Goal: Transaction & Acquisition: Purchase product/service

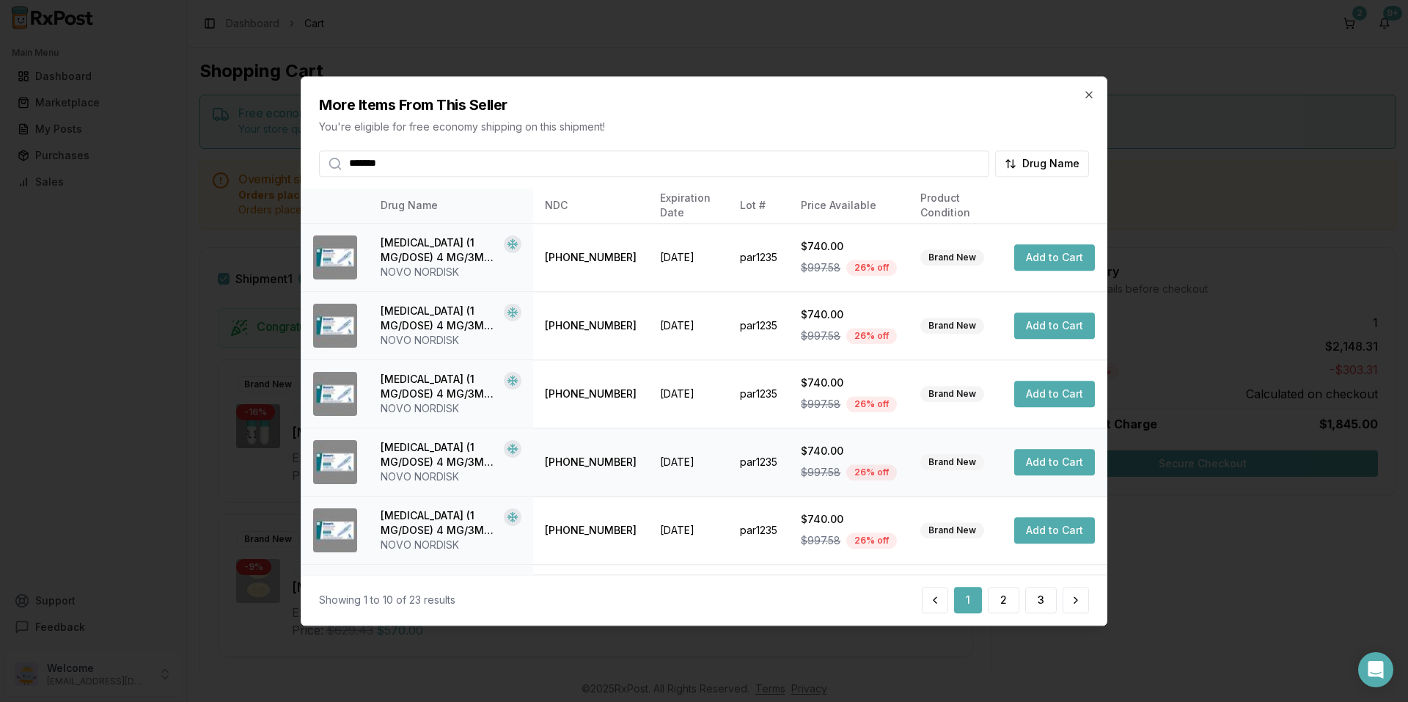
scroll to position [73, 0]
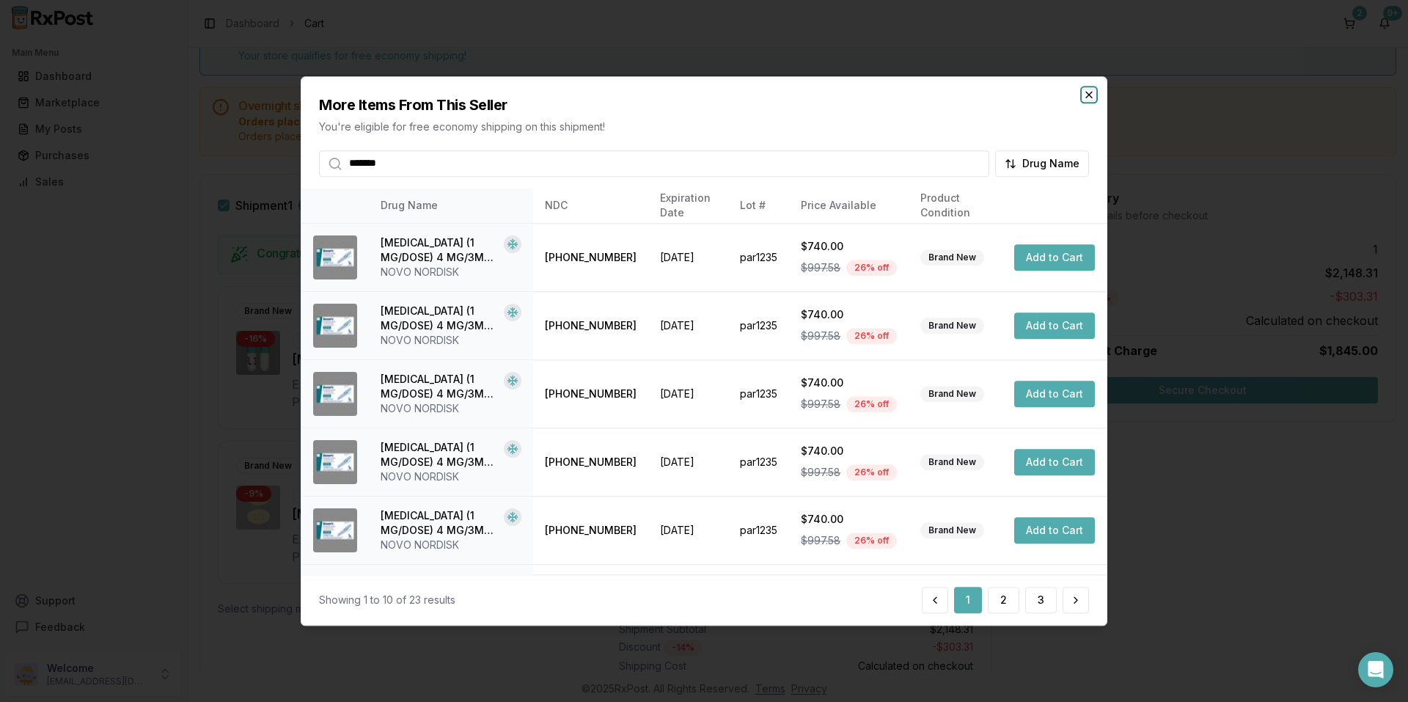
click at [1088, 94] on icon "button" at bounding box center [1089, 95] width 6 height 6
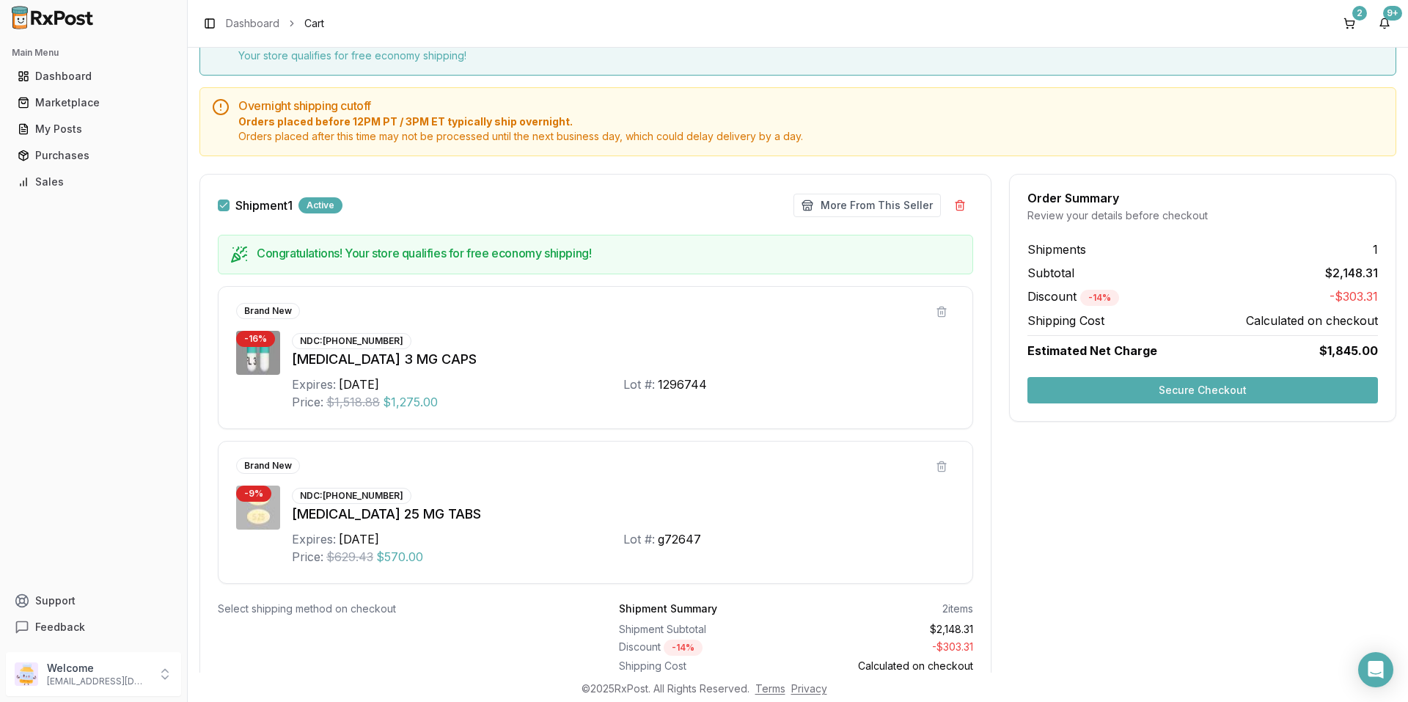
click at [1091, 387] on button "Secure Checkout" at bounding box center [1202, 390] width 350 height 26
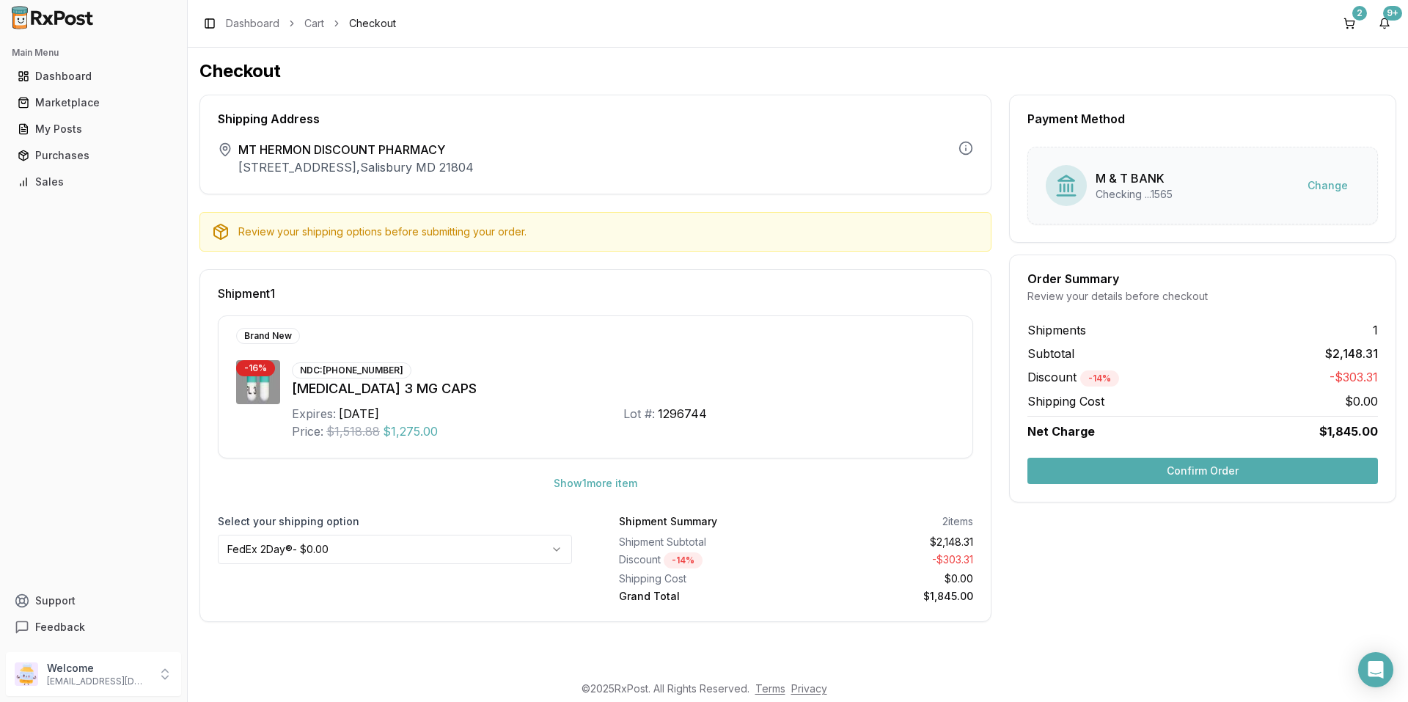
click at [497, 235] on div "Review your shipping options before submitting your order." at bounding box center [608, 231] width 741 height 15
click at [453, 343] on div "Brand New" at bounding box center [583, 336] width 695 height 16
click at [79, 106] on div "Marketplace" at bounding box center [94, 102] width 152 height 15
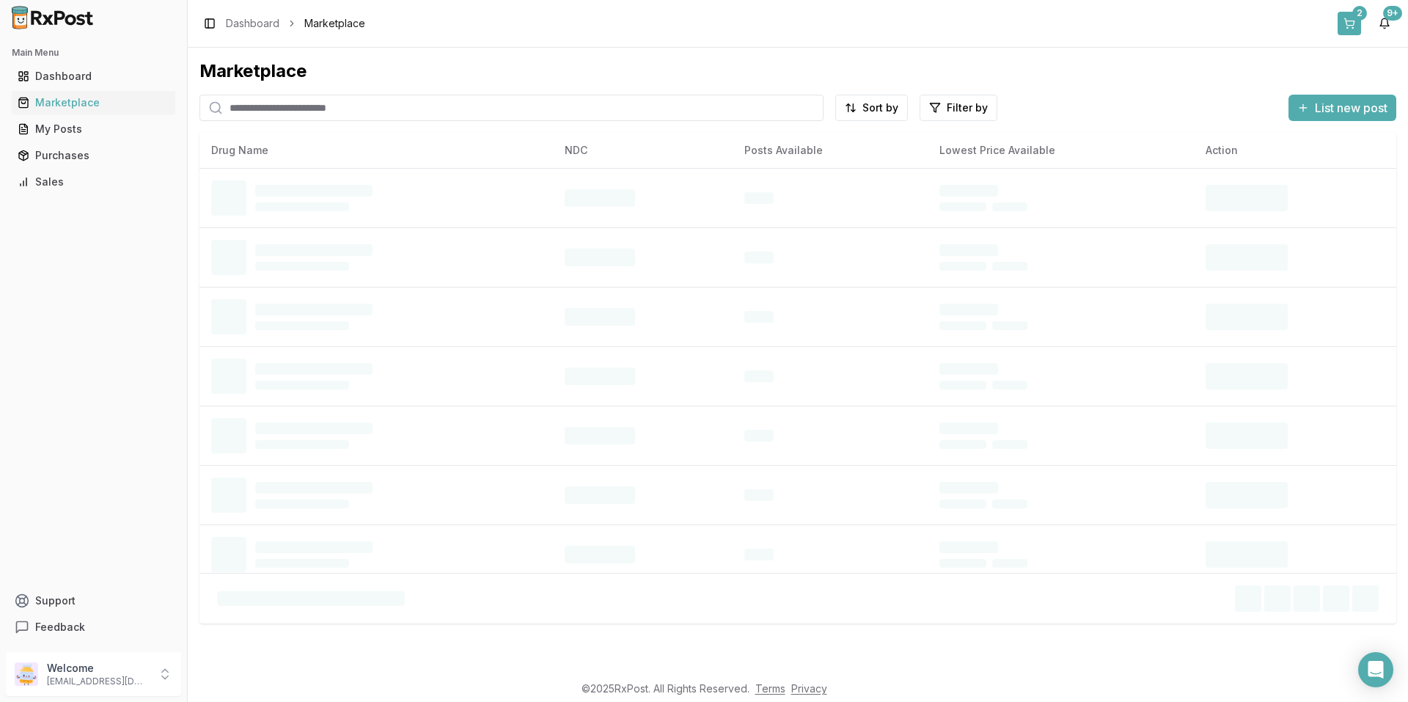
click at [1349, 22] on button "2" at bounding box center [1348, 23] width 23 height 23
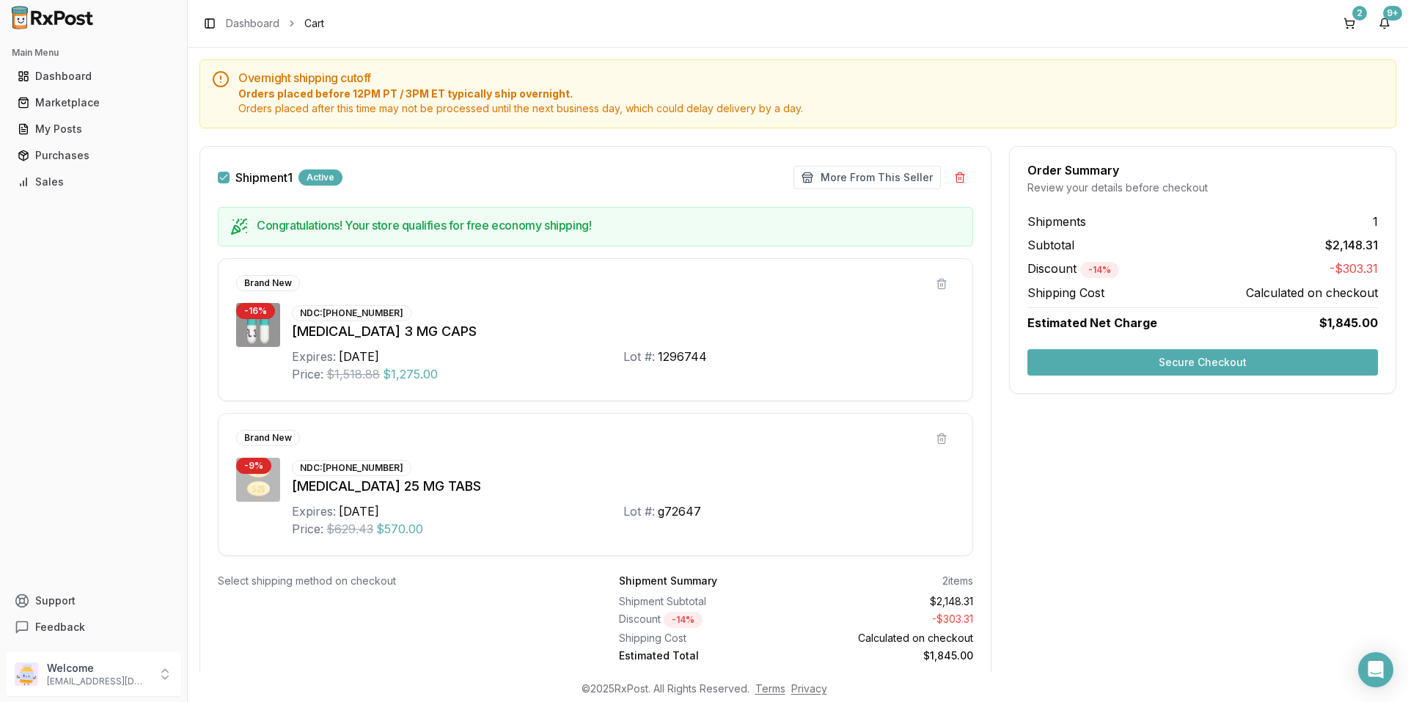
scroll to position [147, 0]
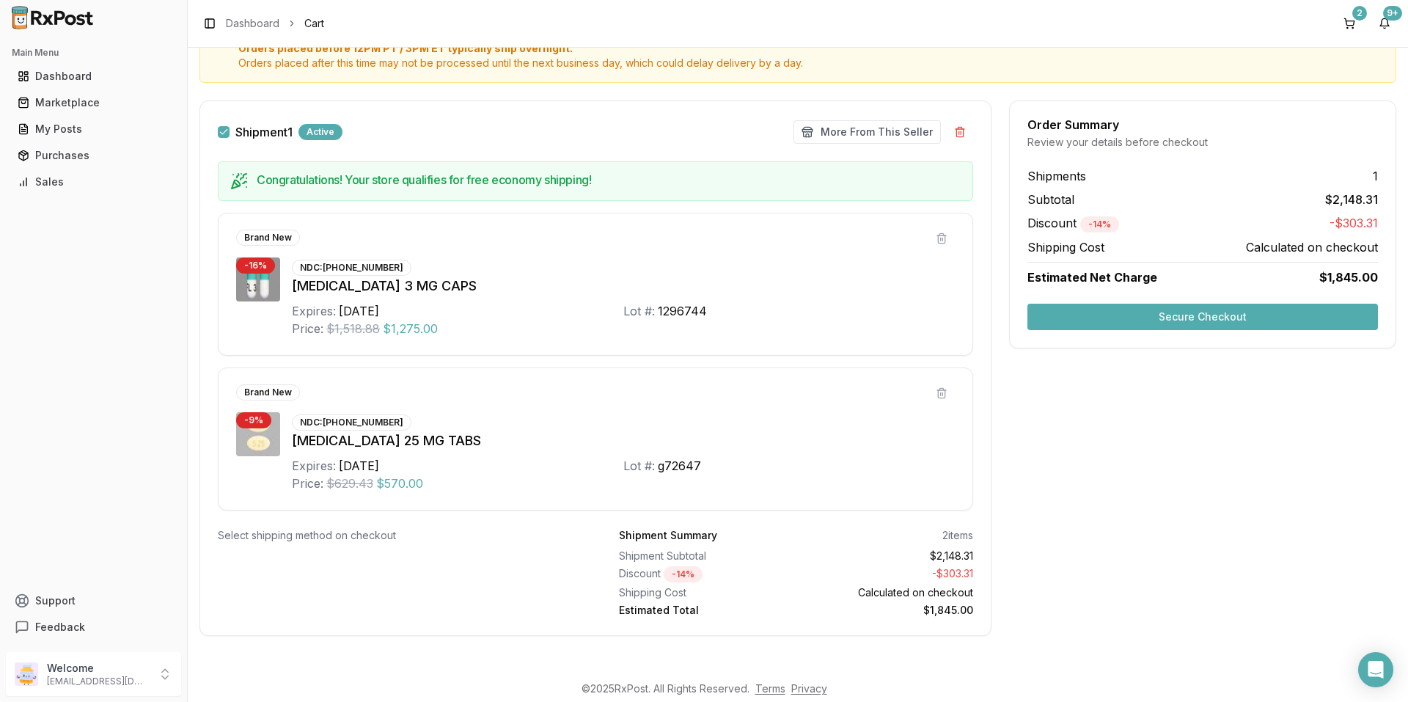
click at [1053, 313] on button "Secure Checkout" at bounding box center [1202, 317] width 350 height 26
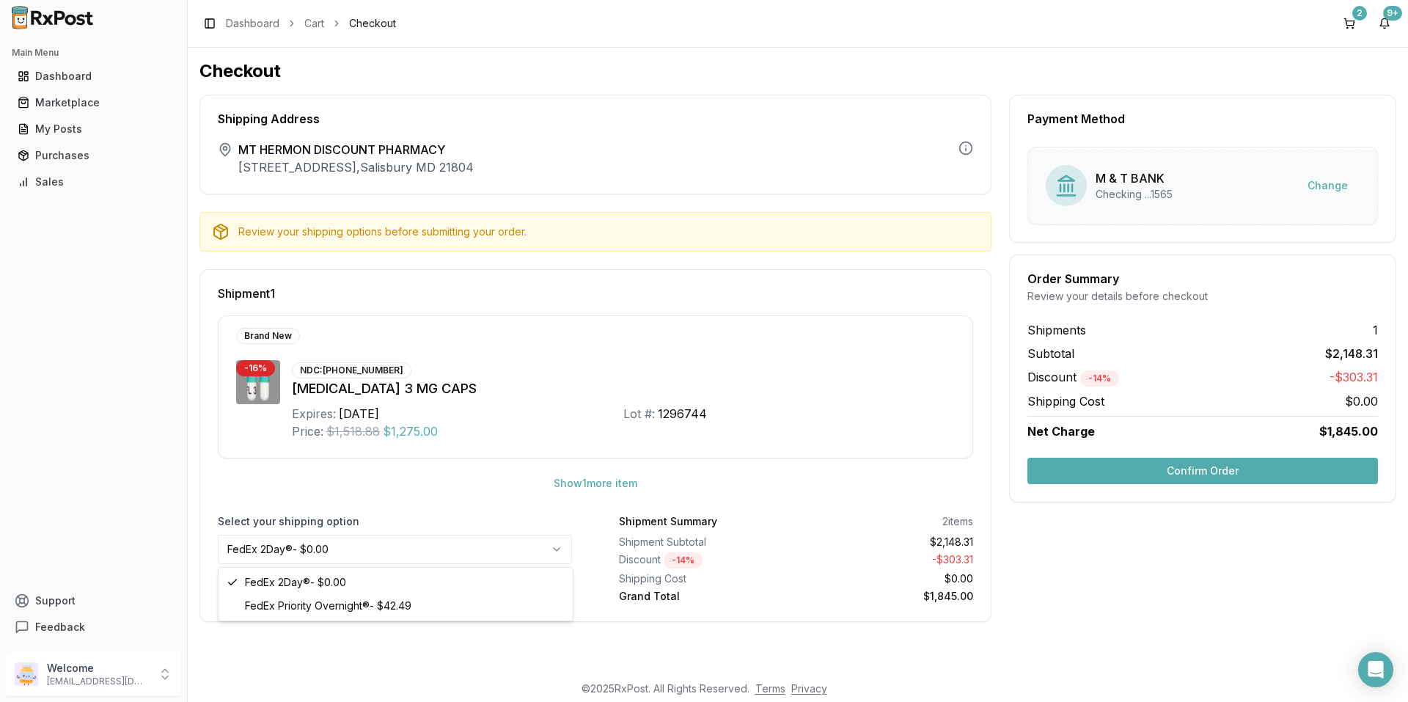
click at [550, 543] on html "Main Menu Dashboard Marketplace My Posts Purchases Sales Support Feedback Welco…" at bounding box center [704, 351] width 1408 height 702
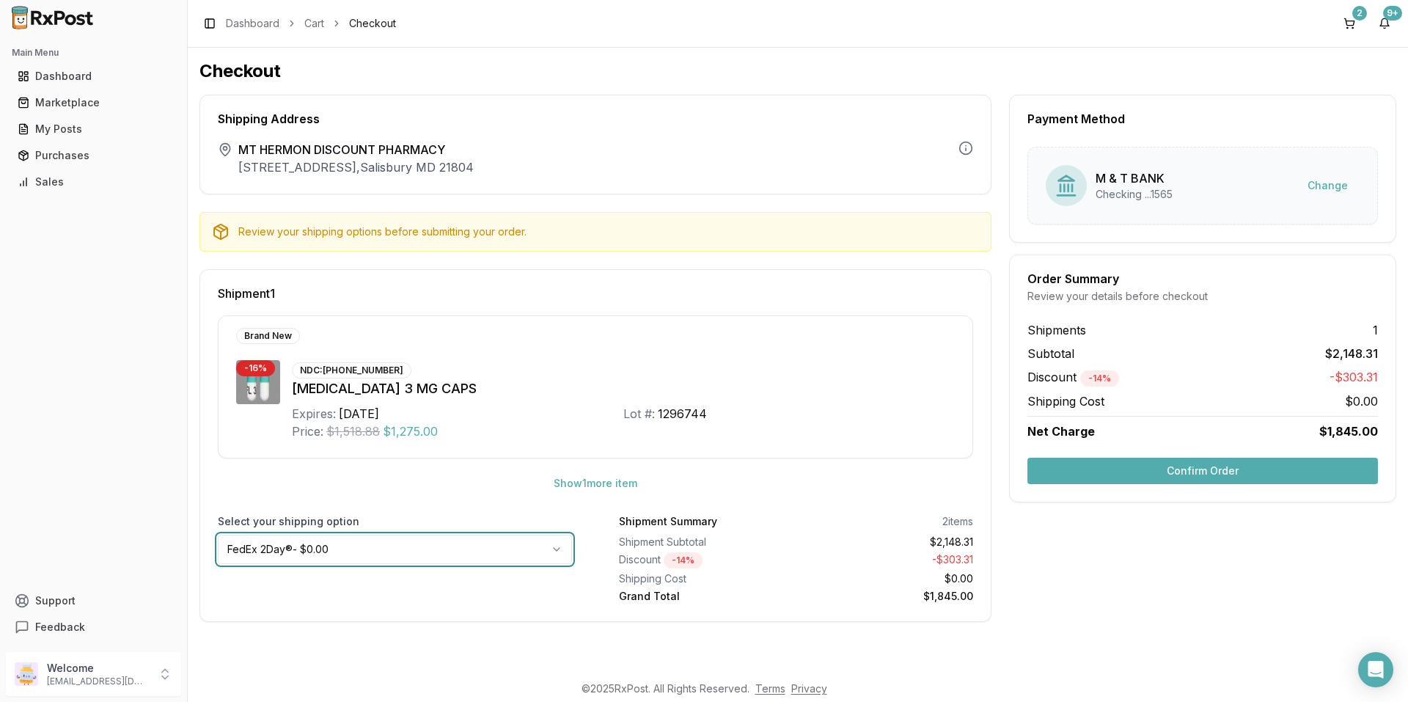
click at [550, 545] on html "Main Menu Dashboard Marketplace My Posts Purchases Sales Support Feedback Welco…" at bounding box center [704, 351] width 1408 height 702
click at [1084, 465] on button "Confirm Order" at bounding box center [1202, 471] width 350 height 26
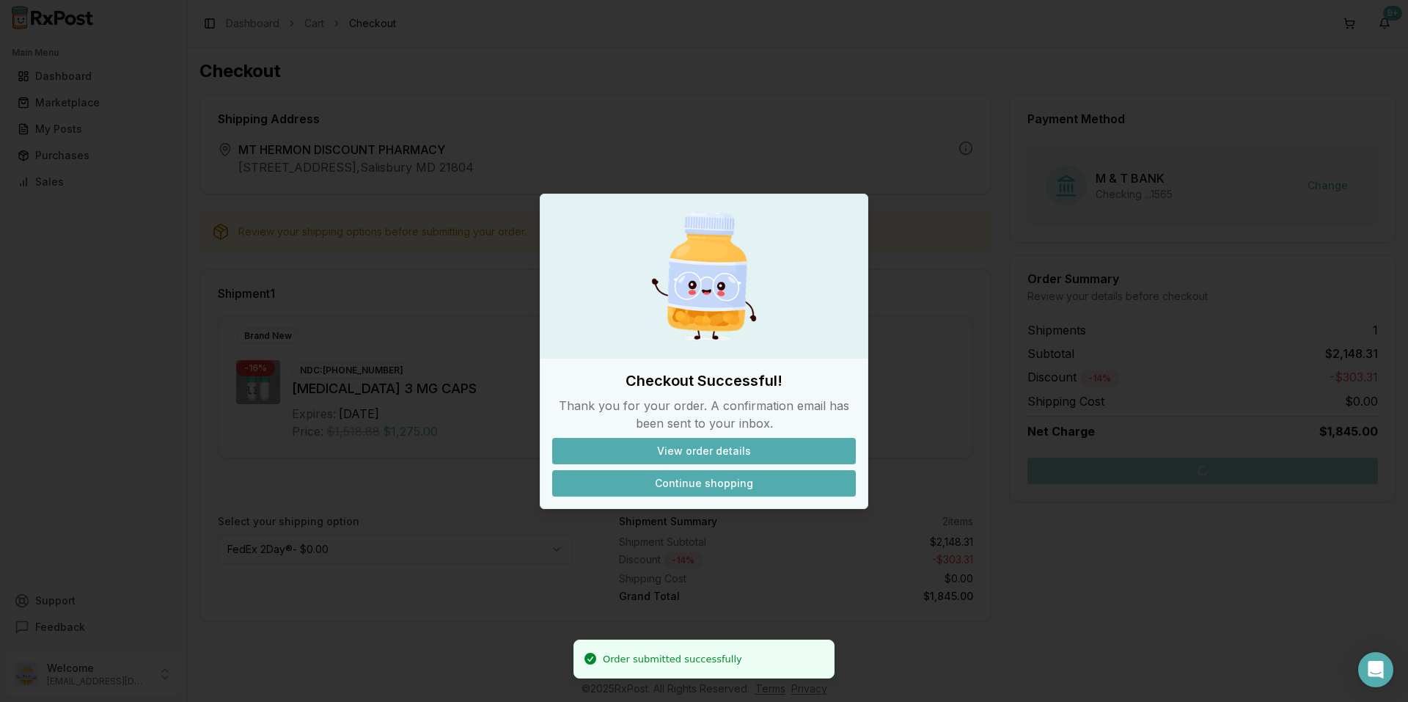
click at [697, 485] on button "Continue shopping" at bounding box center [704, 483] width 304 height 26
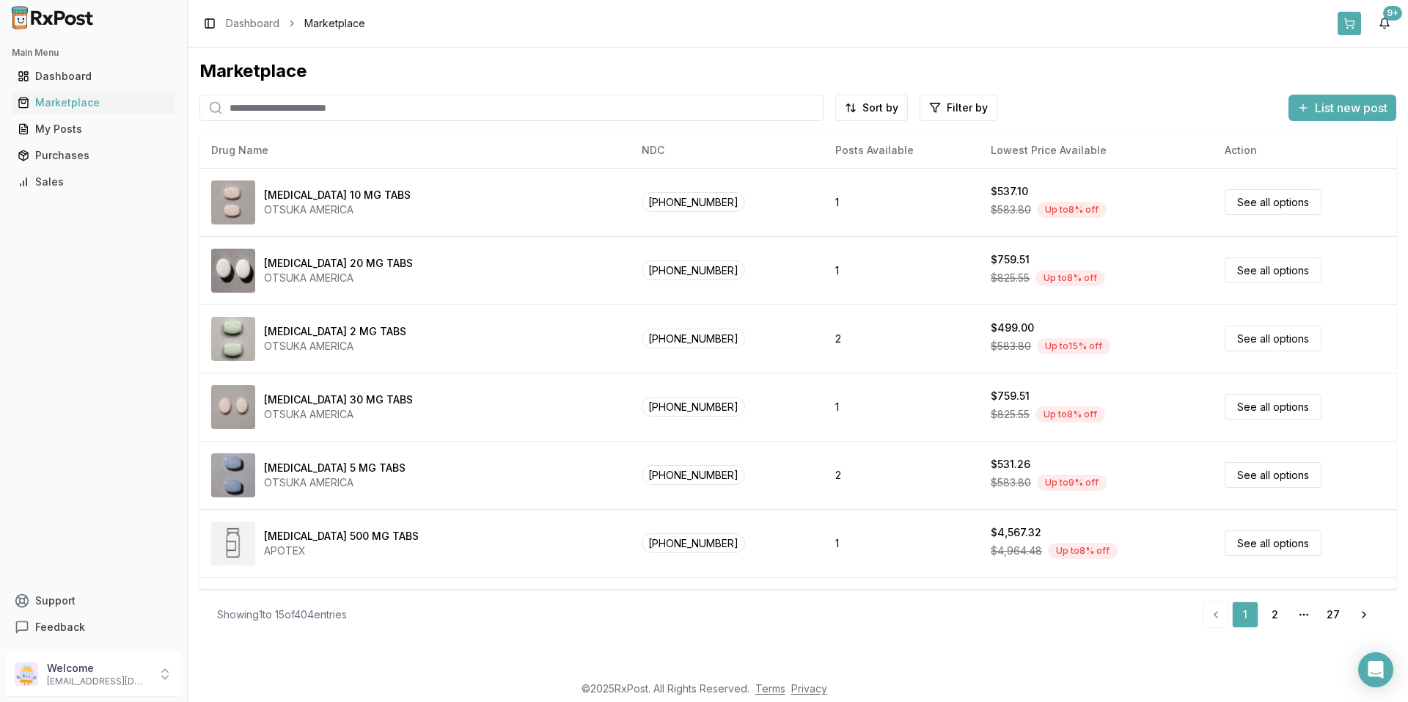
click at [1346, 23] on button at bounding box center [1348, 23] width 23 height 23
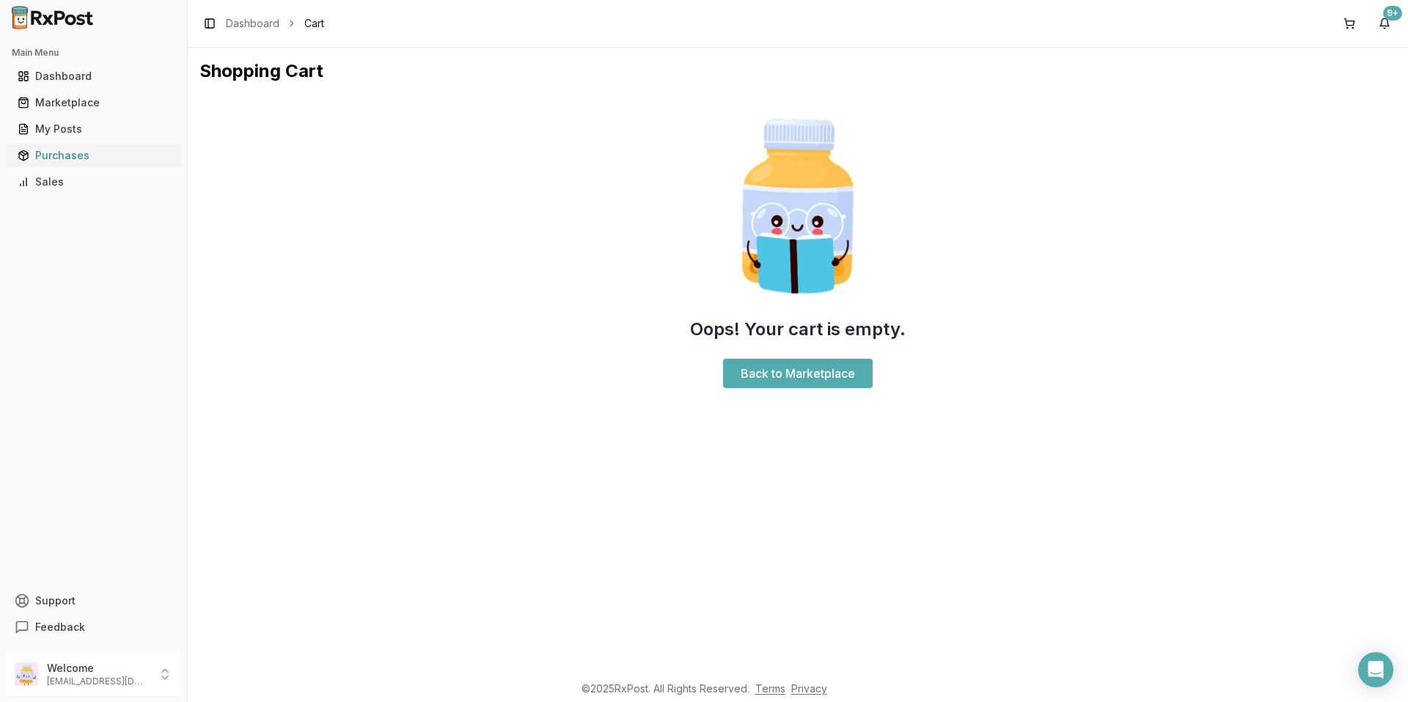
click at [65, 155] on div "Purchases" at bounding box center [94, 155] width 152 height 15
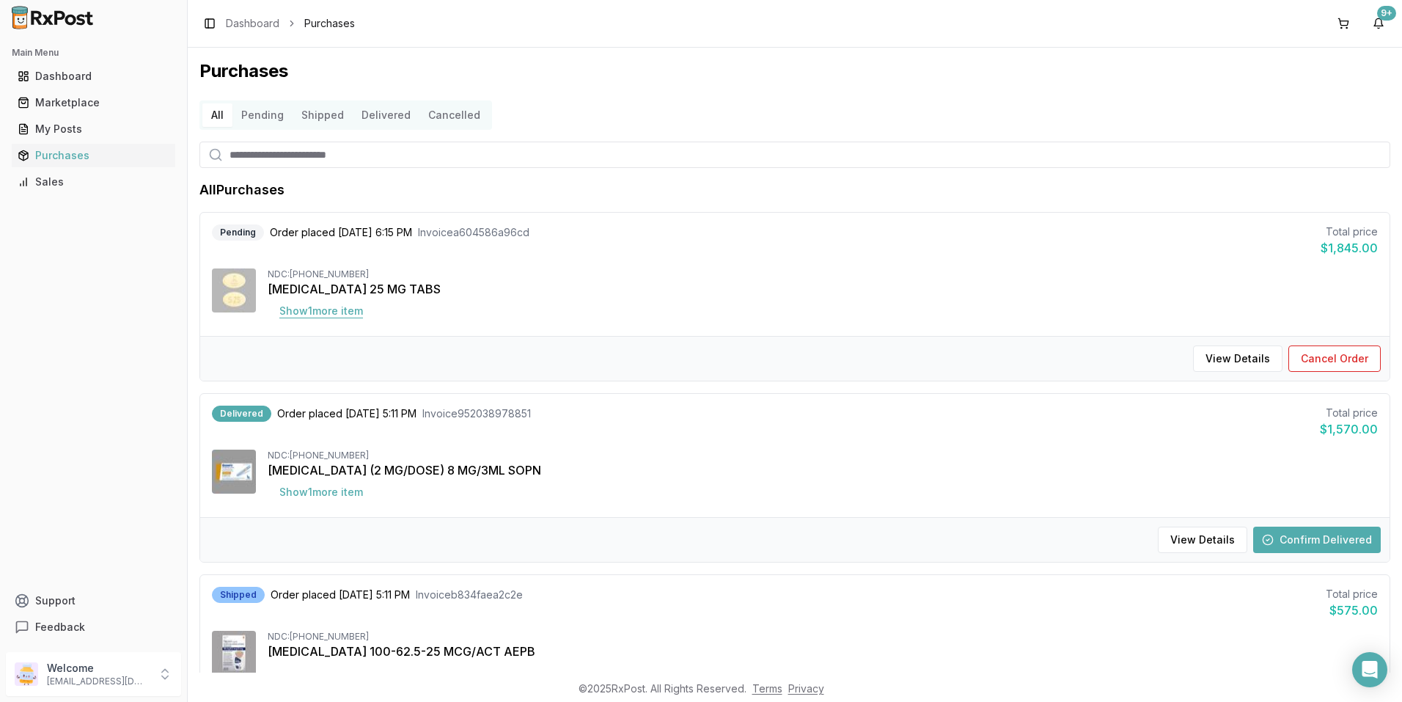
click at [312, 307] on button "Show 1 more item" at bounding box center [321, 311] width 107 height 26
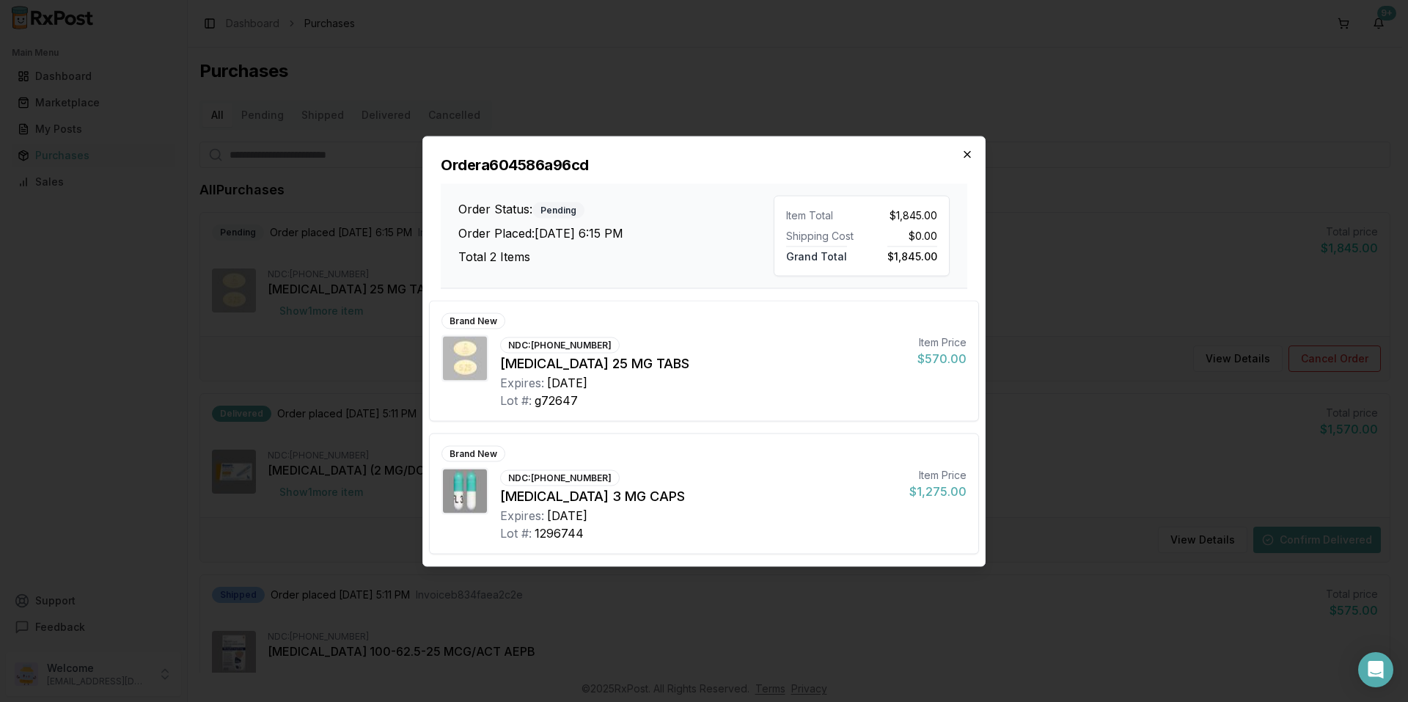
click at [963, 153] on icon "button" at bounding box center [967, 154] width 12 height 12
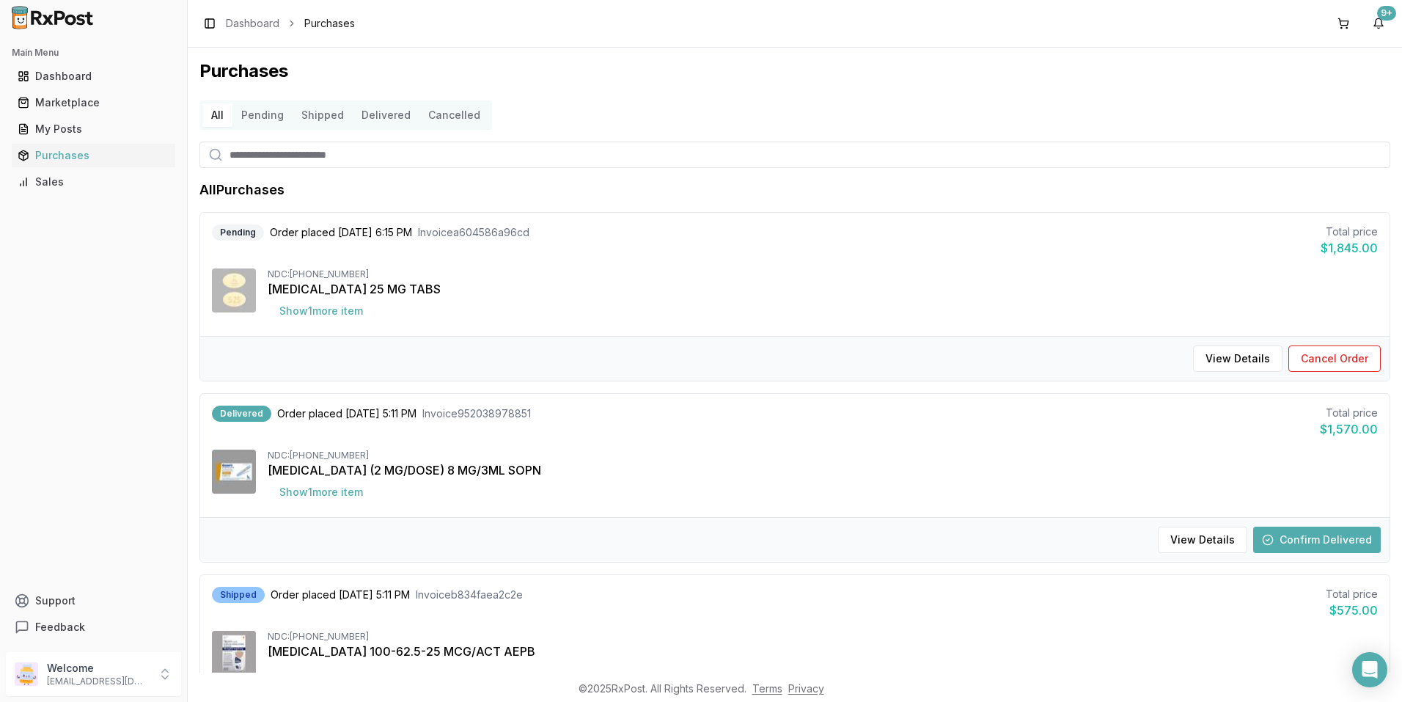
click at [795, 110] on div "All Pending Shipped Delivered Cancelled" at bounding box center [794, 114] width 1191 height 29
